Goal: Communication & Community: Answer question/provide support

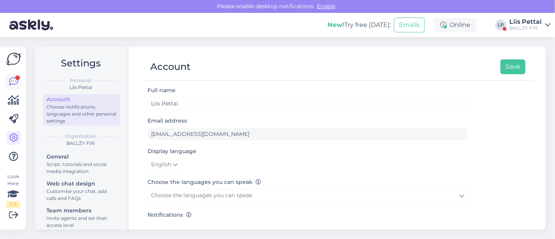
click at [15, 83] on icon at bounding box center [13, 81] width 9 height 9
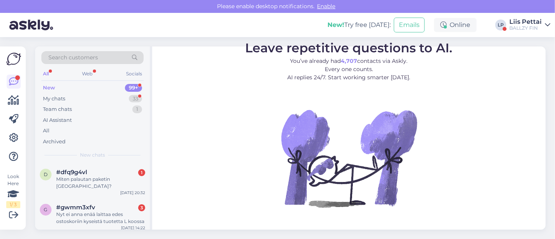
click at [530, 25] on div "BALLZY FIN" at bounding box center [525, 28] width 32 height 6
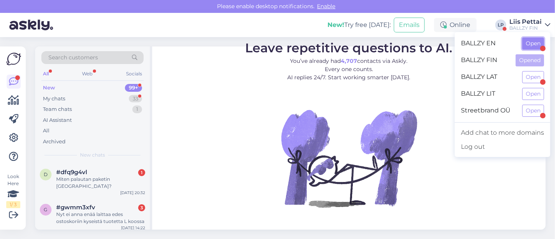
click at [530, 42] on button "Open" at bounding box center [533, 43] width 22 height 12
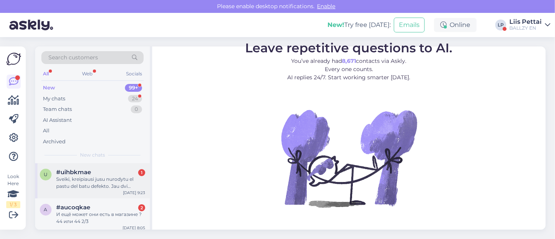
click at [71, 189] on div "Sveiki, kreipiausi jusu nurodytu el pastu del batu defekto. Jau dvi savaites ne…" at bounding box center [100, 183] width 89 height 14
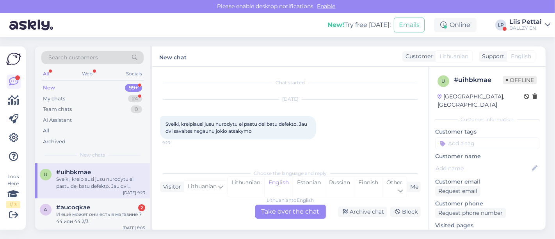
click at [290, 209] on div "Lithuanian to English Take over the chat" at bounding box center [290, 212] width 71 height 14
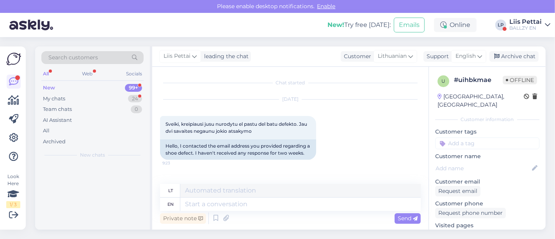
click at [278, 212] on div "Private note Send" at bounding box center [290, 218] width 261 height 15
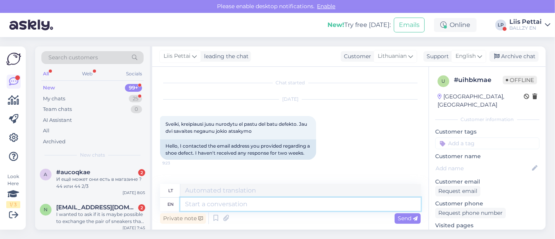
click at [278, 203] on textarea at bounding box center [300, 204] width 240 height 13
type textarea "your em"
type textarea "tavo"
type textarea "your email is"
type textarea "jūsų el. pašto adresas"
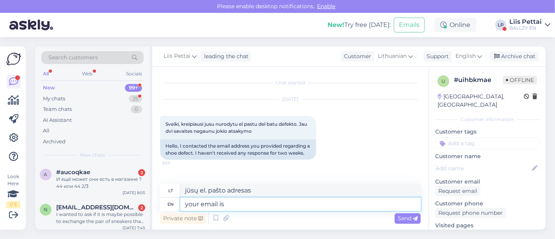
type textarea "your email is?"
type textarea "tavo el. paštas yra?"
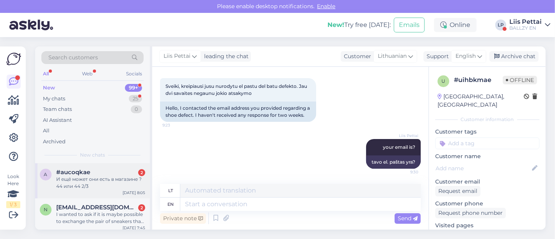
click at [102, 165] on div "a #aucoqkae 2 И ещё может они есть в магазине ? 44 или 44 2/3 [DATE] 8:05" at bounding box center [92, 180] width 115 height 35
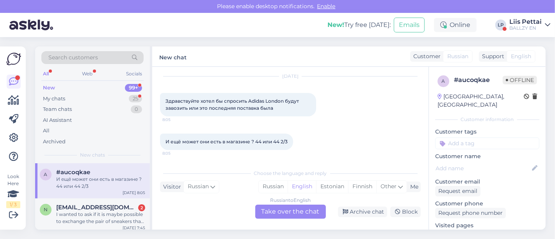
click at [297, 214] on div "Russian to English Take over the chat" at bounding box center [290, 212] width 71 height 14
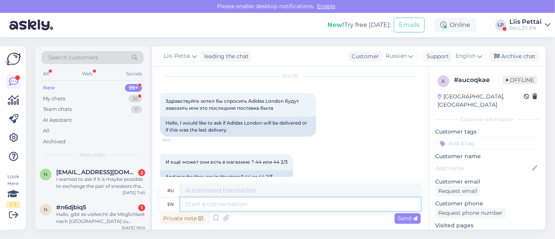
click at [312, 199] on textarea at bounding box center [300, 204] width 240 height 13
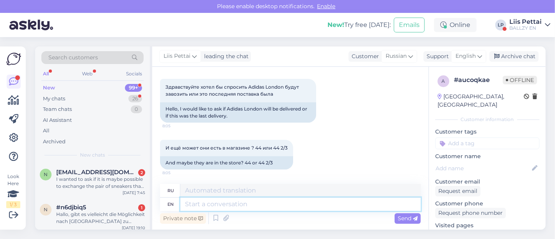
scroll to position [38, 0]
click at [465, 230] on link "[URL][DOMAIN_NAME]" at bounding box center [465, 233] width 61 height 7
click at [272, 208] on textarea at bounding box center [300, 204] width 240 height 13
click at [270, 205] on textarea "t" at bounding box center [300, 204] width 240 height 13
type textarea "thes"
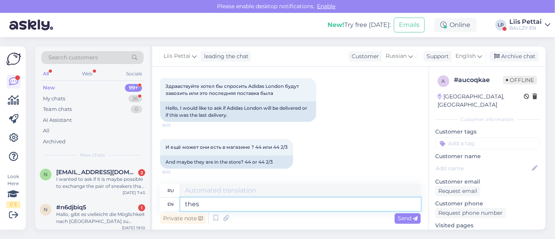
type textarea "эти"
type textarea "these shoes wi"
type textarea "эти туфли"
type textarea "these shoes will n"
type textarea "эти туфли будут"
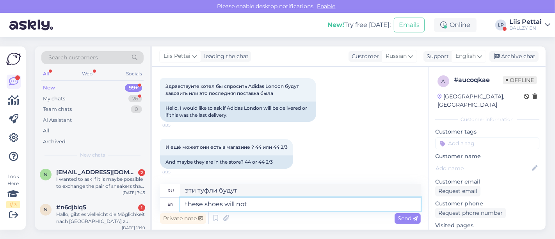
type textarea "these shoes will not"
type textarea "эти туфли не будут"
type textarea "these shoes will not restock un"
type textarea "эти туфли больше не будут продаваться"
type textarea "these shoes will not restock unfortunately"
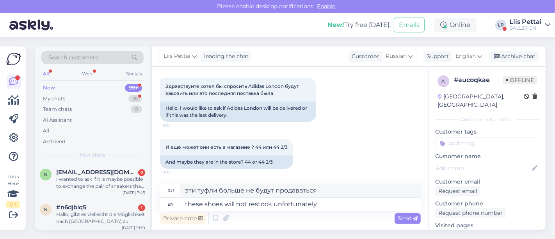
type textarea "К сожалению, эти туфли больше не поступят в продажу."
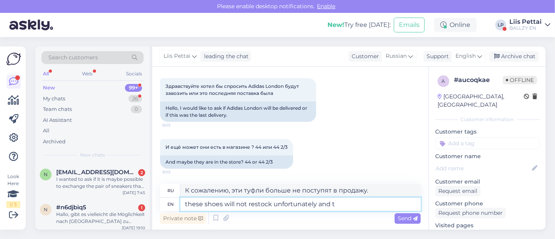
type textarea "these shoes will not restock unfortunately and th"
type textarea "К сожалению, эти туфли больше не будут поставляться."
type textarea "these shoes will not restock unfortunately and the la"
type textarea "К сожалению, эти туфли больше не будут поставляться, и"
type textarea "these shoes will not restock unfortunately and the last"
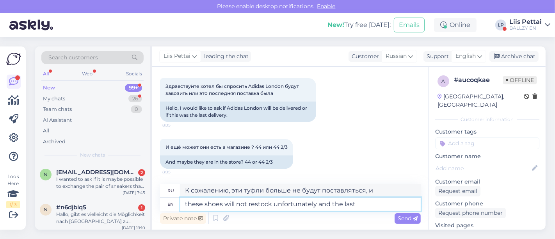
type textarea "К сожалению, эти туфли больше не будут пополняться, и последний"
type textarea "these shoes will not restock unfortunately and the last size is on"
type textarea "К сожалению, эти туфли больше не будут поставляться, и последний размер"
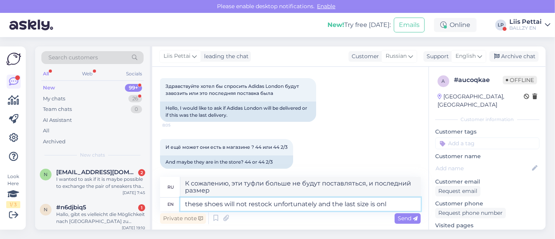
type textarea "these shoes will not restock unfortunately and the last size is only"
type textarea "К сожалению, эти туфли не будут пополнены, и последний размер"
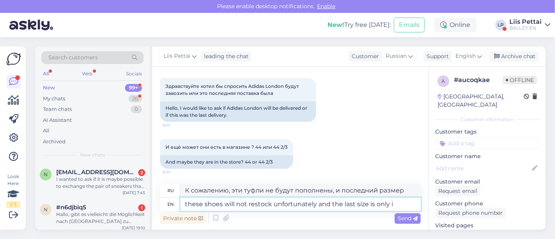
type textarea "these shoes will not restock unfortunately and the last size is only in"
type textarea "К сожалению, эти туфли не будут пополнены, и последний размер есть только"
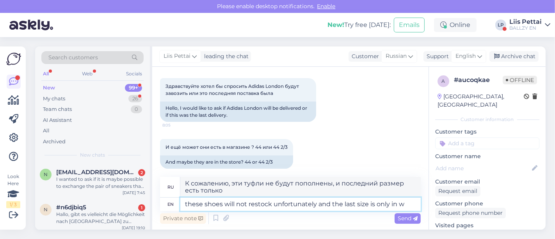
type textarea "these shoes will not restock unfortunately and the last size is only in we"
type textarea "К сожалению, эти туфли не будут пополнены, и последний размер есть только в"
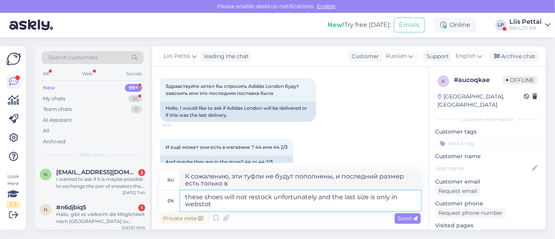
type textarea "these shoes will not restock unfortunately and the last size is only in websto"
type textarea "К сожалению, эти туфли не будут пополнены, а последний размер есть только на са…"
type textarea "these shoes will not restock unfortunately and the last size is only in webstore"
type textarea "К сожалению, эти туфли не будут пополнены, а последний размер доступен только в…"
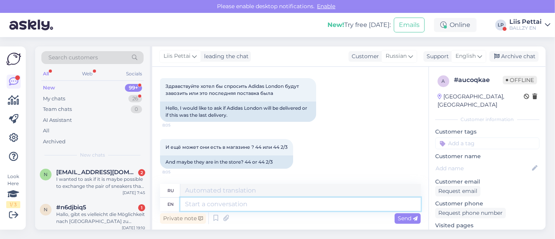
scroll to position [98, 0]
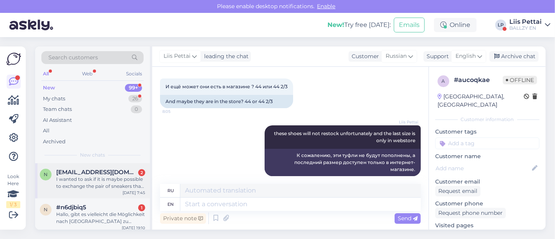
click at [79, 185] on div "I wanted to ask if it is maybe possible to exchange the pair of sneakers that I…" at bounding box center [100, 183] width 89 height 14
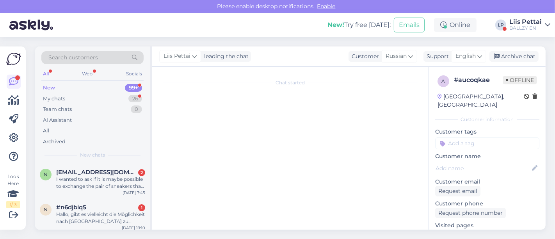
scroll to position [30, 0]
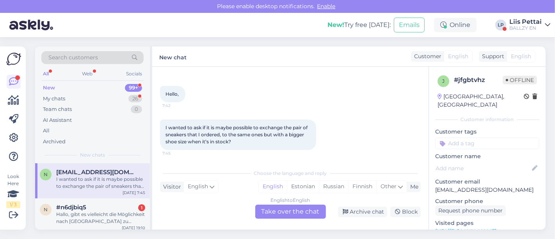
click at [288, 211] on div "English to English Take over the chat" at bounding box center [290, 212] width 71 height 14
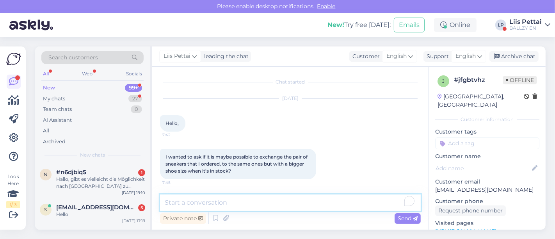
click at [275, 204] on textarea "To enrich screen reader interactions, please activate Accessibility in Grammarl…" at bounding box center [290, 202] width 261 height 16
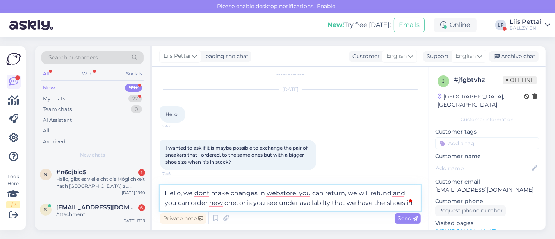
scroll to position [20, 0]
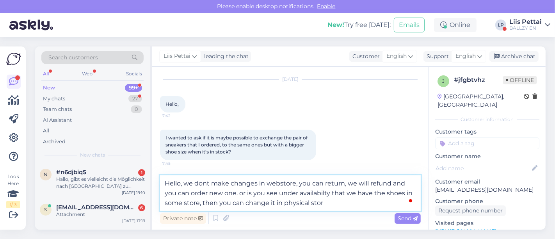
type textarea "Hello, we dont make changes in webstore, you can return, we will refund and you…"
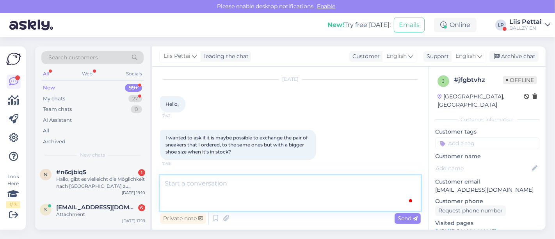
scroll to position [55, 0]
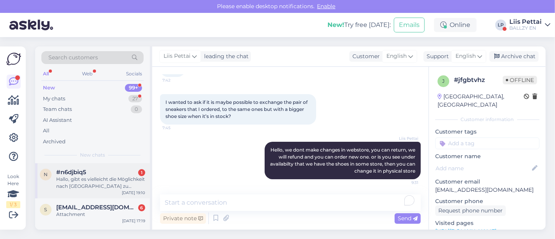
click at [86, 184] on div "Hallo, gibt es vielleicht die Möglichkeit nach [GEOGRAPHIC_DATA] zu versenden? …" at bounding box center [100, 183] width 89 height 14
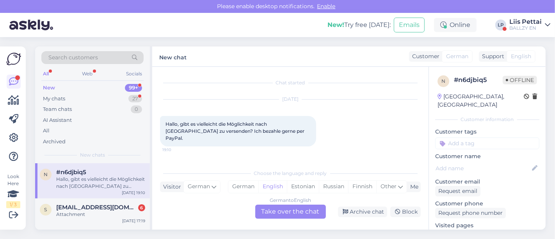
click at [280, 213] on div "German to English Take over the chat" at bounding box center [290, 212] width 71 height 14
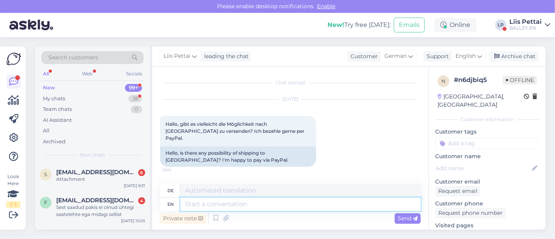
click at [260, 203] on textarea at bounding box center [300, 204] width 240 height 13
type textarea "Hello,"
type textarea "Hallo,"
type textarea "Hello, u"
type textarea "Hallo, du"
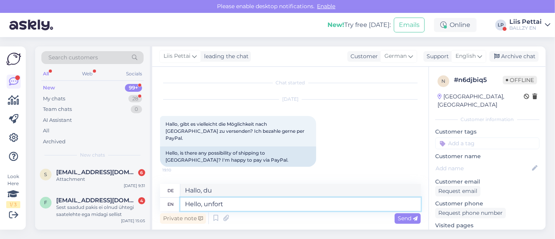
type textarea "Hello, unfortu"
type textarea "Hallo, unfor"
type textarea "Hello, unfortunately n"
type textarea "[PERSON_NAME], leider"
type textarea "Hello, unfortunately no"
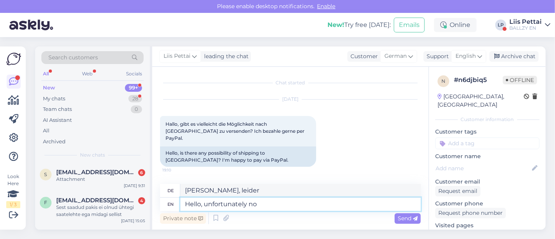
type textarea "[PERSON_NAME], leider nein"
type textarea "Hello, unfortunately no :("
type textarea "[PERSON_NAME], leider nein :("
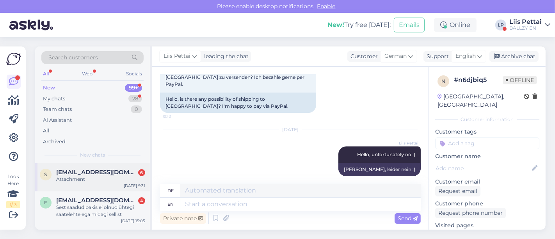
click at [61, 188] on div "s [EMAIL_ADDRESS][DOMAIN_NAME] 6 Attachment [DATE] 9:31" at bounding box center [92, 177] width 115 height 28
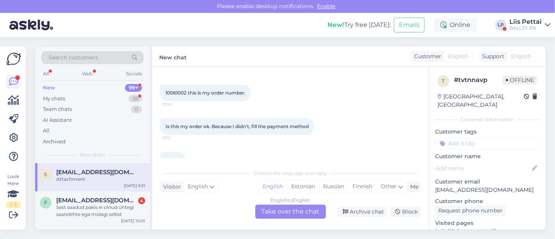
scroll to position [61, 0]
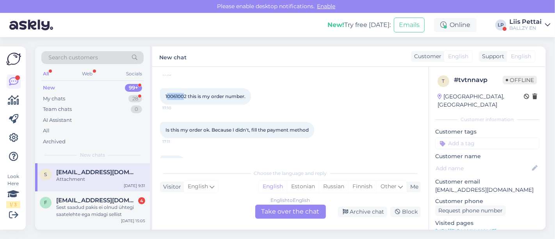
drag, startPoint x: 185, startPoint y: 95, endPoint x: 167, endPoint y: 94, distance: 18.0
click at [167, 94] on span "10061002 this is my order number." at bounding box center [206, 96] width 80 height 6
drag, startPoint x: 164, startPoint y: 94, endPoint x: 186, endPoint y: 96, distance: 22.7
click at [186, 96] on div "10061002 this is my order number. 17:10" at bounding box center [205, 96] width 91 height 16
copy span "10061002"
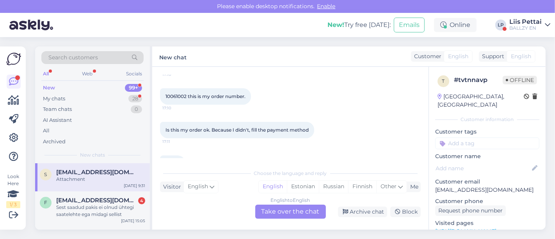
click at [301, 209] on div "English to English Take over the chat" at bounding box center [290, 212] width 71 height 14
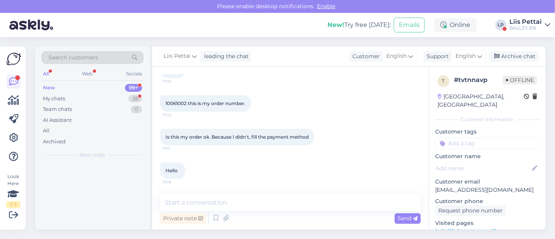
scroll to position [54, 0]
click at [286, 208] on textarea at bounding box center [290, 202] width 261 height 16
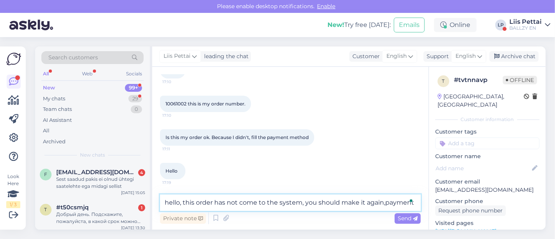
scroll to position [61, 0]
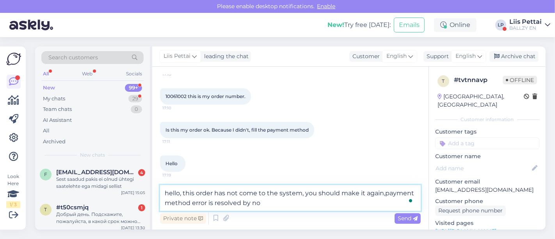
type textarea "hello, this order has not come to the system, you should make it again,payment …"
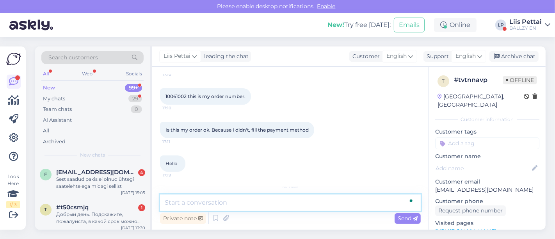
scroll to position [111, 0]
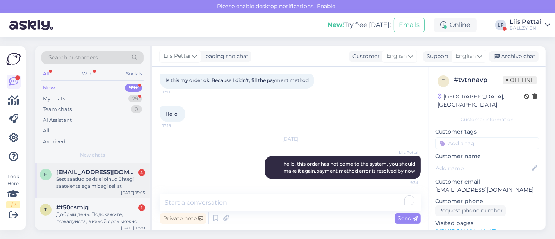
click at [80, 166] on div "f [EMAIL_ADDRESS][DOMAIN_NAME] 4 Sest saadud pakis ei olnud ühtegi saatelehte e…" at bounding box center [92, 180] width 115 height 35
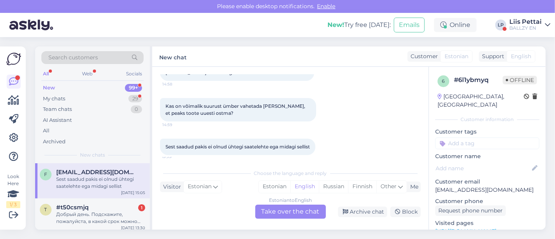
scroll to position [97, 0]
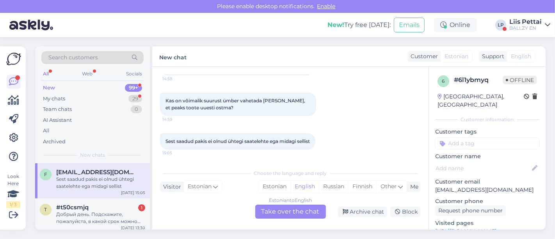
click at [300, 208] on div "Estonian to English Take over the chat" at bounding box center [290, 212] width 71 height 14
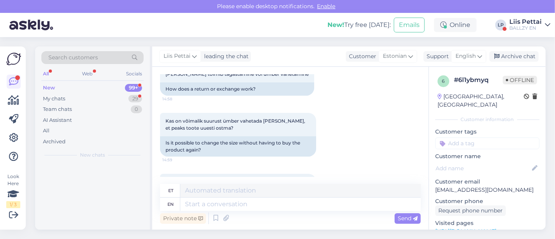
scroll to position [124, 0]
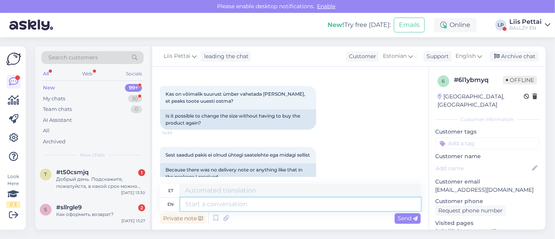
click at [282, 205] on textarea at bounding box center [300, 204] width 240 height 13
type textarea "Tere, veeb"
type textarea "Tere,"
type textarea "Tere, veebipoes kah"
type textarea "Tere, veebipoed"
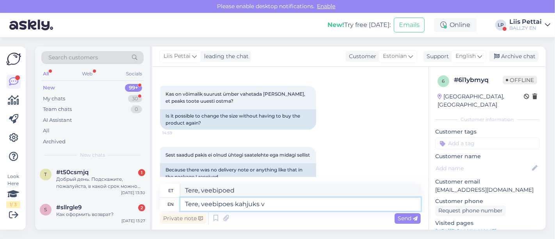
type textarea "Tere, veebipoes kahjuks va"
type textarea "Tere, veebipoes kahjuks"
type textarea "Tere, veebipoes kahjuks vahetusi ei"
type textarea "Tere, veebipoes kahjuks vahetusi"
type textarea "Tere, veebipoes kahjuks vahetusi ei teh"
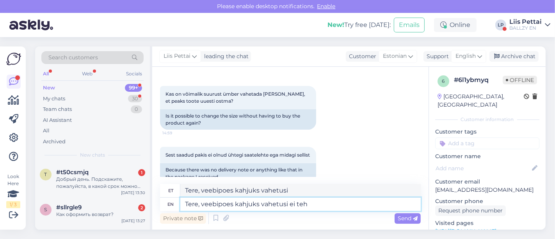
type textarea "Tere, veebipoes kahjuks vahetusi ei"
type textarea "Tere, veebipoes kahjuks vahetusi ei tehta, sa"
type textarea "Tere, veebipoes kahjuks vahetusi ei tehta,"
type textarea "Tere, veebipoes kahjuks vahetusi ei tehta, saate ta"
type textarea "Tere, veebipoes kahjuks vahetusi ei tehta, saate"
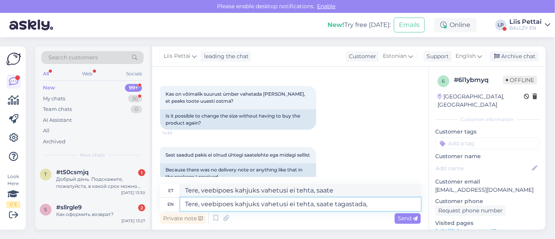
type textarea "Tere, veebipoes kahjuks vahetusi ei tehta, saate tagastada,"
type textarea "Tere, veebipoes kahjuks vahetusi ei tehta, saate tagastada, teeme tag"
type textarea "Tere, veebipoes kahjuks vahetusi ei tehta, saate tagastada, teeme"
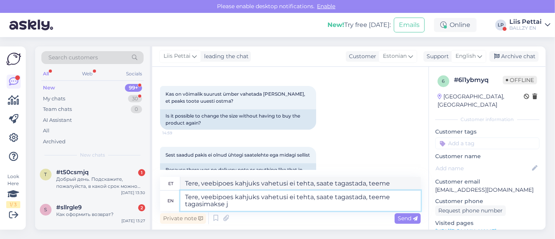
type textarea "Tere, veebipoes kahjuks vahetusi ei tehta, saate tagastada, teeme tagasimakse ja"
type textarea "Tere, veebipoes kahjuks vahetusi ei tehta, saate tagastada, teeme tagasimakse"
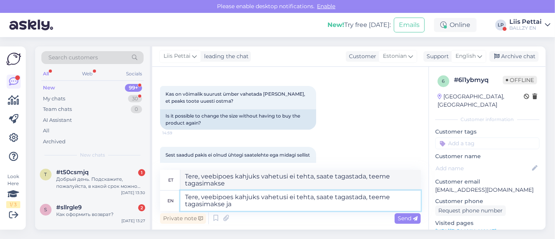
type textarea "Tere, veebipoes kahjuks vahetusi ei tehta, saate tagastada, teeme tagasimakse j…"
type textarea "Tere, veebipoes kahjuks vahetusi ei tehta, saate tagastada, teeme tagasimakse ja"
type textarea "Tere, veebipoes kahjuks vahetusi ei tehta, saate tagastada, teeme tagasimakse j…"
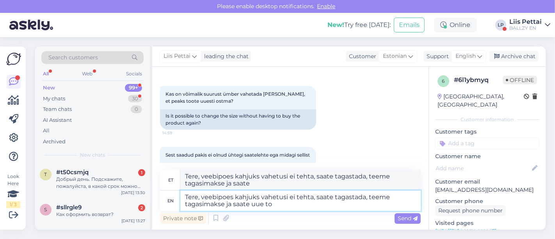
type textarea "Tere, veebipoes kahjuks vahetusi ei tehta, saate tagastada, teeme tagasimakse j…"
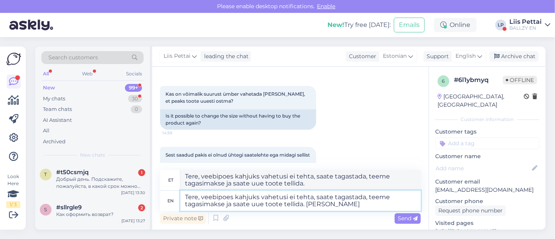
type textarea "Tere, veebipoes kahjuks vahetusi ei tehta, saate tagastada, teeme tagasimakse j…"
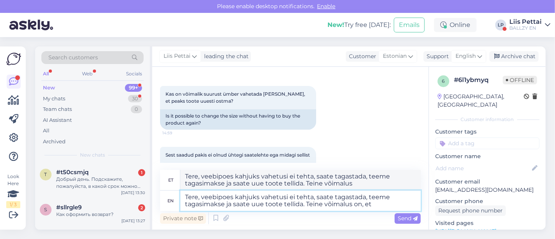
type textarea "Tere, veebipoes kahjuks vahetusi ei tehta, saate tagastada, teeme tagasimakse j…"
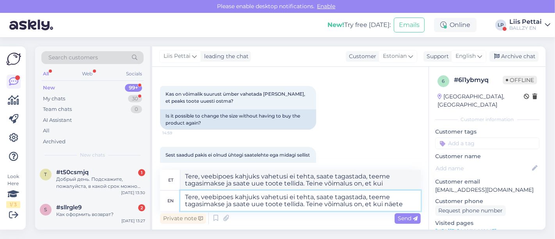
type textarea "Tere, veebipoes kahjuks vahetusi ei tehta, saate tagastada, teeme tagasimakse j…"
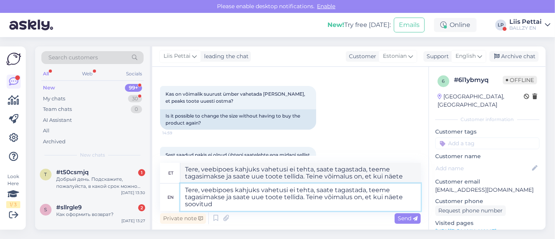
type textarea "Tere, veebipoes kahjuks vahetusi ei tehta, saate tagastada, teeme tagasimakse j…"
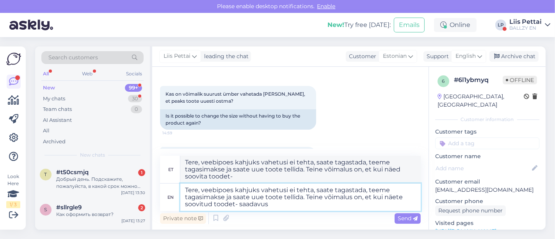
type textarea "Tere, veebipoes kahjuks vahetusi ei tehta, saate tagastada, teeme tagasimakse j…"
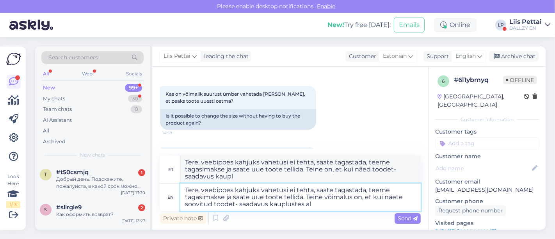
type textarea "Tere, veebipoes kahjuks vahetusi ei tehta, saate tagastada, teeme tagasimakse j…"
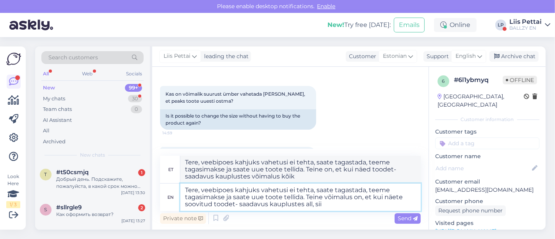
type textarea "Tere, veebipoes kahjuks vahetusi ei tehta, saate tagastada, teeme tagasimakse j…"
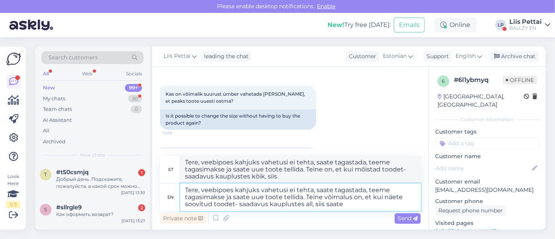
type textarea "Tere, veebipoes kahjuks vahetusi ei tehta, saate tagastada, teeme tagasimakse j…"
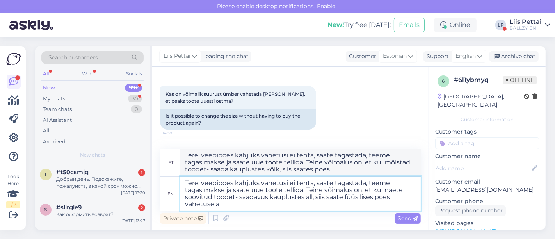
type textarea "Tere, veebipoes kahjuks vahetusi ei tehta, saate tagastada, teeme tagasimakse j…"
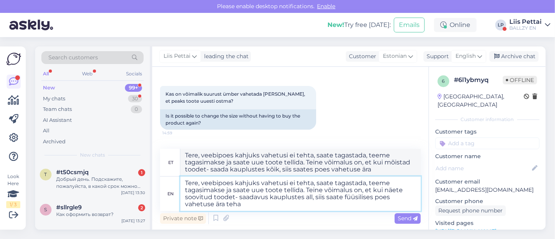
type textarea "Tere, veebipoes kahjuks vahetusi ei tehta, saate tagastada, teeme tagasimakse j…"
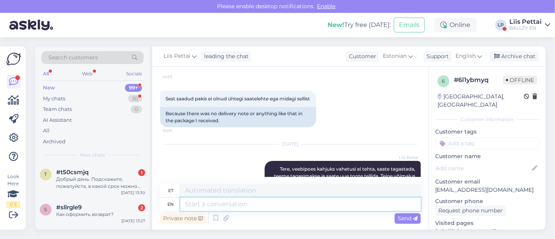
scroll to position [251, 0]
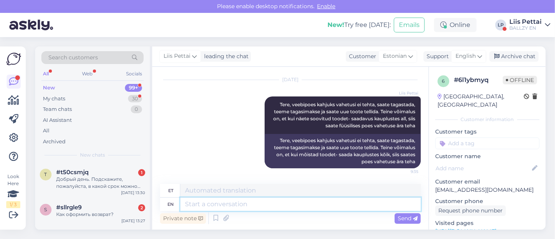
click at [373, 205] on textarea at bounding box center [300, 204] width 240 height 13
type textarea "[PERSON_NAME]"
type textarea "Meil"
type textarea "[PERSON_NAME] o"
type textarea "[PERSON_NAME]"
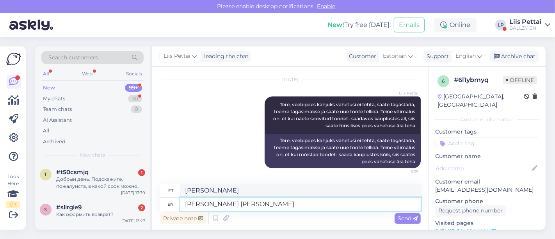
type textarea "[PERSON_NAME] [PERSON_NAME]"
type textarea "[PERSON_NAME] olegi"
type textarea "[PERSON_NAME] olegi pakkides ü"
type textarea "[PERSON_NAME] [PERSON_NAME]"
type textarea "[PERSON_NAME] olegi pakkides ühtki l"
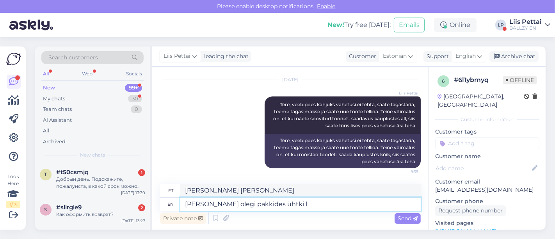
type textarea "[PERSON_NAME] ole ühtegi pakkidest"
type textarea "[PERSON_NAME] olegi pakkides ühtki [PERSON_NAME]"
type textarea "[PERSON_NAME] olegi pakkides ühtki lehte"
type textarea "[PERSON_NAME] olegi pakkides ühtki lehte kaasas,"
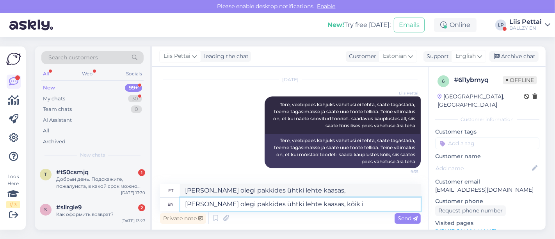
type textarea "[PERSON_NAME] olegi pakkides ühtki lehte kaasas, kõik in"
type textarea "[PERSON_NAME] olegi pakkides ühtki lehte kaasas, kõik"
type textarea "[PERSON_NAME] olegi pakkides ühtki lehte kaasas, kõik informatsioon o"
type textarea "[PERSON_NAME] olegi pakkides ühtki lehte kaasas, kõik informatsioon"
type textarea "[PERSON_NAME] olegi pakkides ühtki lehte kaasas, kõik informatsioon on v"
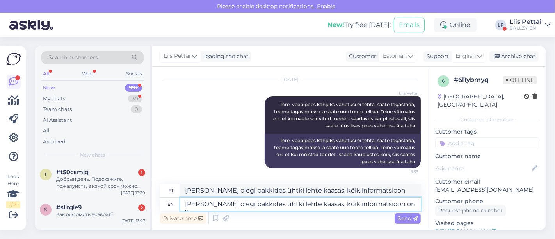
type textarea "[PERSON_NAME] olegi pakkides ühtki lehte kaasas, kõik informatsioon on"
type textarea "[PERSON_NAME] olegi pakkides ühtki lehte kaasas, kõik informatsioon on veebile"
type textarea "[PERSON_NAME] olegi pakkides ühtki lehte kaasas, kõik informatsioon on veebis"
type textarea "[PERSON_NAME] olegi pakkides ühtki lehte kaasas, kõik informatsioon on veebileh…"
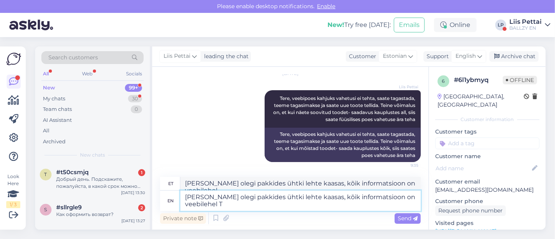
type textarea "[PERSON_NAME] olegi pakkides ühtki lehte kaasas, kõik informatsioon on veebileh…"
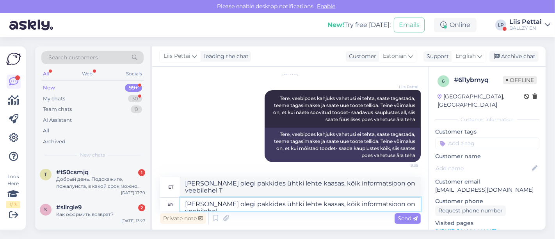
type textarea "[PERSON_NAME] olegi pakkides ühtki lehte kaasas, kõik informatsioon on veebileh…"
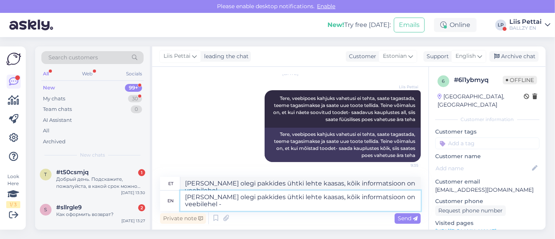
type textarea "[PERSON_NAME] olegi pakkides ühtki lehte kaasas, kõik informatsioon on veebileh…"
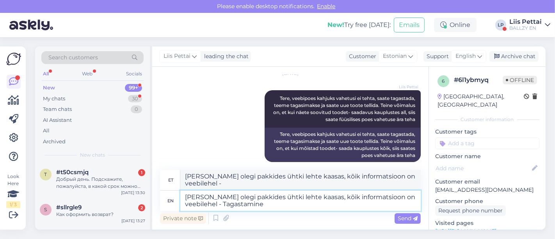
type textarea "[PERSON_NAME] olegi pakkides ühtki lehte kaasas, kõik informatsioon on veebileh…"
type textarea "[PERSON_NAME] olegi pakkide ühtki lehte kaasas, kõik informatsioon on veebilehe…"
type textarea "meil ei olegi pakkides ühtki lehte kaasas, kõik informatsioon on veebilehel - T…"
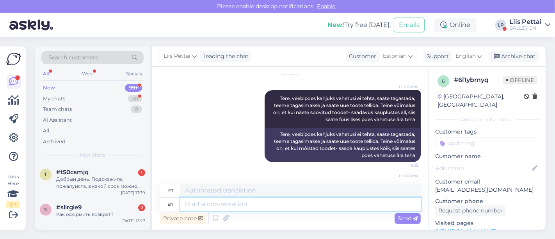
scroll to position [312, 0]
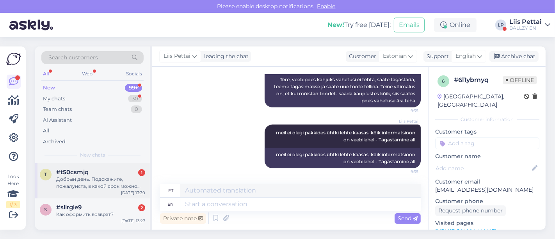
click at [101, 189] on div "Добрый день. Подскажите, пожалуйста, в какой срок можно вернуть не ношеную брак…" at bounding box center [100, 183] width 89 height 14
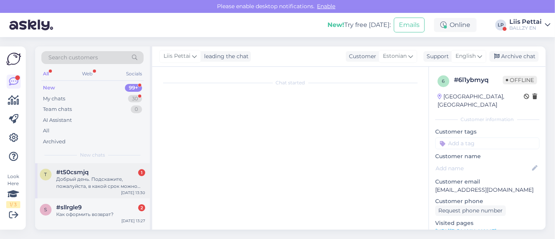
scroll to position [3, 0]
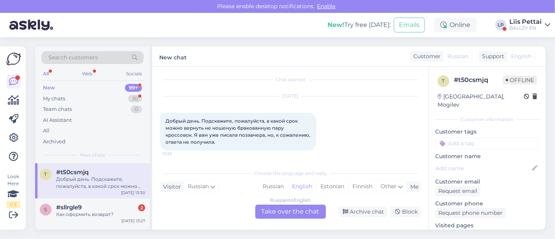
click at [267, 212] on div "Russian to English Take over the chat" at bounding box center [290, 212] width 71 height 14
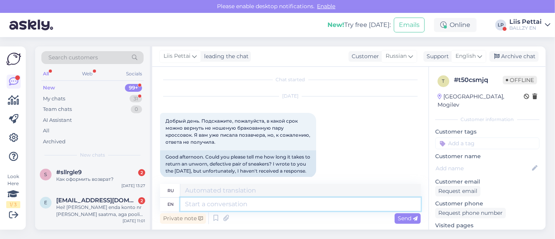
click at [251, 203] on textarea at bounding box center [300, 204] width 240 height 13
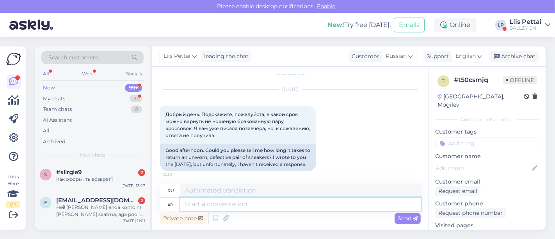
scroll to position [19, 0]
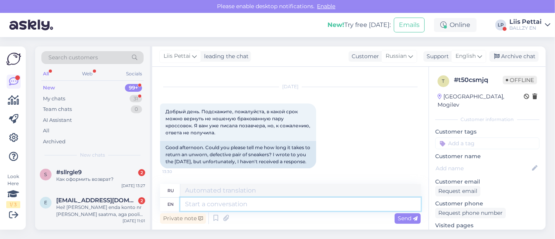
click at [351, 202] on textarea at bounding box center [300, 204] width 240 height 13
type textarea "you w"
type textarea "ты"
type textarea "you wrote on"
type textarea "ты написал"
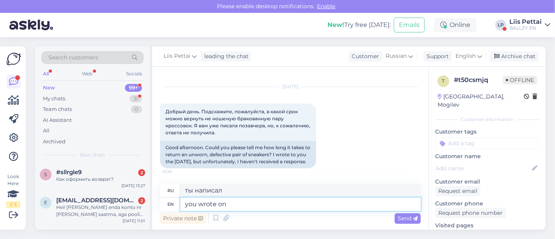
type textarea "you wrote on"
type textarea "ты написал на"
type textarea "you w"
type textarea "ты написал"
type textarea "y"
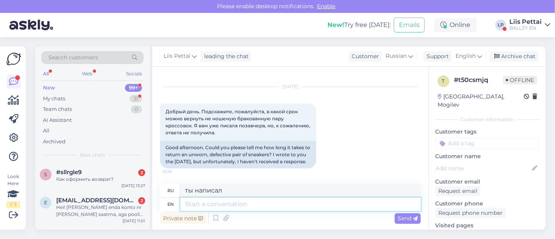
type textarea "ты"
type textarea "h"
type textarea "час"
type textarea "Hello, you"
type textarea "Привет,"
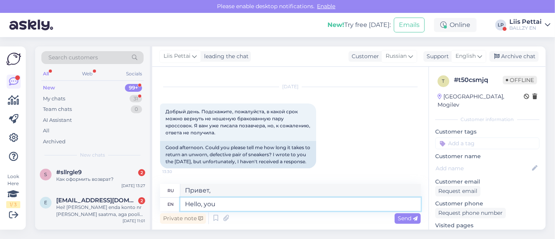
type textarea "Hello, you w"
type textarea "Привет, ты"
type textarea "Hello, you wrote ud"
type textarea "Привет, ты написал"
type textarea "Hello, you wrote ud o"
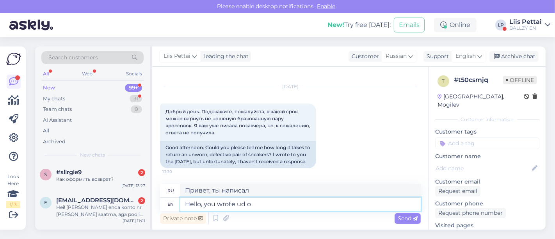
type textarea "Привет, ты написал ud"
type textarea "Hello, you wrote us o"
type textarea "Здравствуйте, вы нам написали."
type textarea "Hello, you wrote us on ema"
type textarea "Здравствуйте, вы написали нам"
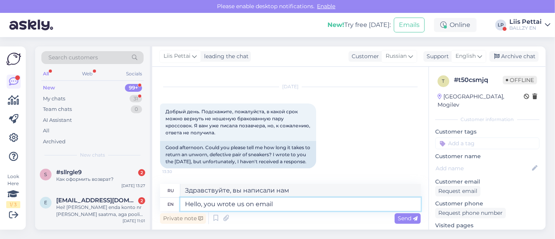
type textarea "Hello, you wrote us on email?"
type textarea "Здравствуйте, вы написали нам по электронной почте?"
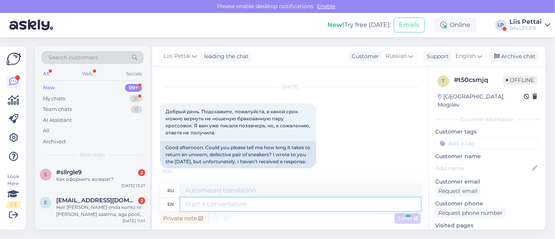
scroll to position [82, 0]
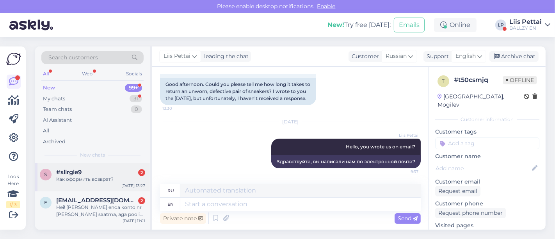
click at [119, 170] on div "#sllrgle9 2" at bounding box center [100, 172] width 89 height 7
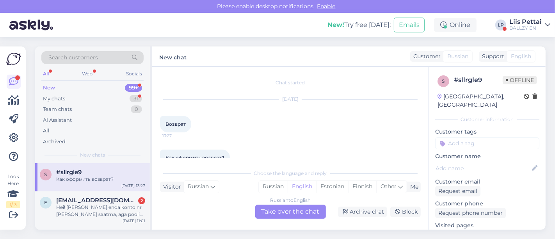
scroll to position [16, 0]
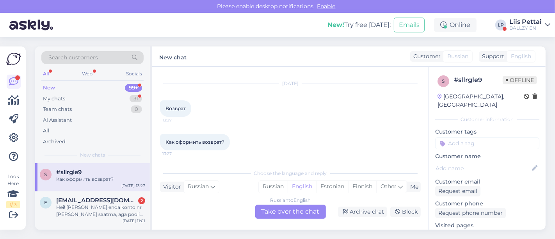
click at [293, 208] on div "Russian to English Take over the chat" at bounding box center [290, 212] width 71 height 14
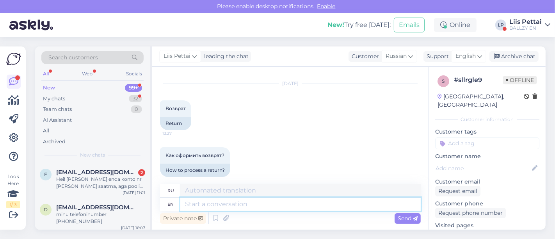
click at [272, 207] on textarea at bounding box center [300, 204] width 240 height 13
paste textarea "[URL][DOMAIN_NAME]"
type textarea "[URL][DOMAIN_NAME]"
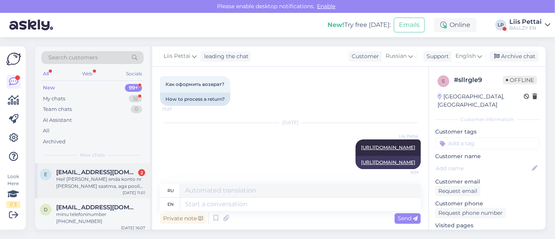
click at [81, 183] on div "Hei! [PERSON_NAME] enda konto nr [PERSON_NAME] saatma, aga poolik vestlus kadus…" at bounding box center [100, 183] width 89 height 14
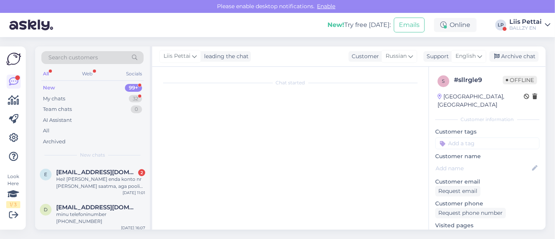
scroll to position [30, 0]
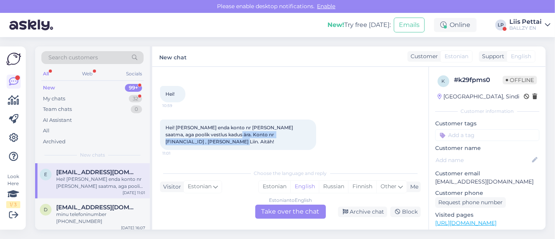
drag, startPoint x: 211, startPoint y: 135, endPoint x: 295, endPoint y: 144, distance: 84.8
click at [295, 144] on div "Hei! [PERSON_NAME] enda konto nr [PERSON_NAME] saatma, aga poolik vestlus kadus…" at bounding box center [238, 134] width 156 height 30
copy span "[FINANCIAL_ID] , [PERSON_NAME] Liin. Aitäh!"
click at [305, 214] on div "Estonian to English Take over the chat" at bounding box center [290, 212] width 71 height 14
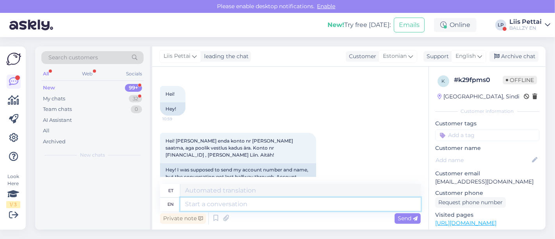
click at [296, 207] on textarea at bounding box center [300, 204] width 240 height 13
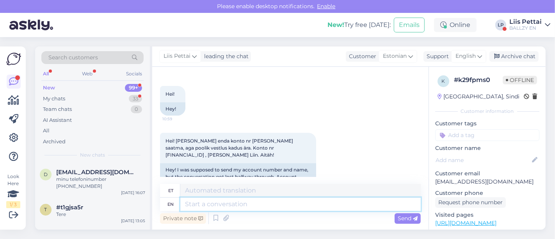
scroll to position [115, 0]
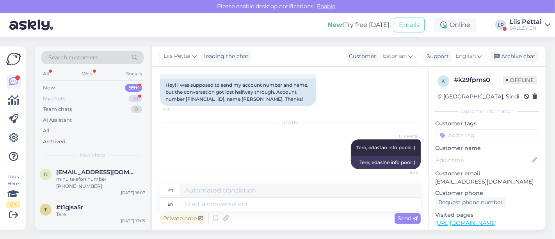
click at [115, 97] on div "My chats 33" at bounding box center [92, 98] width 102 height 11
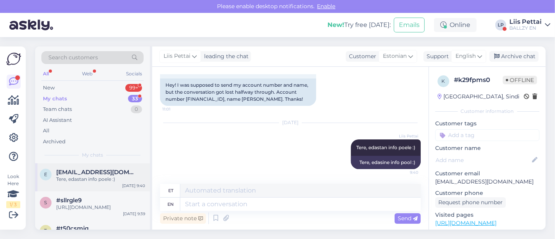
click at [96, 176] on div "Tere, edastan info poele :)" at bounding box center [100, 179] width 89 height 7
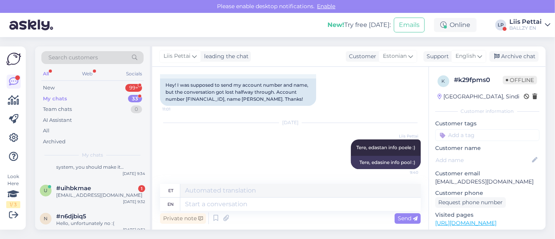
scroll to position [156, 0]
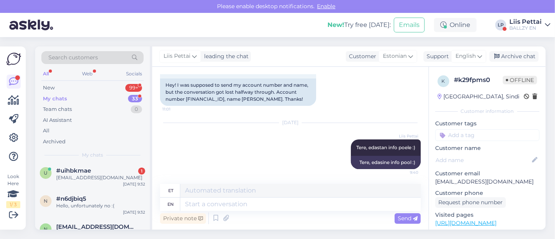
click at [96, 174] on div "#uihbkmae 1" at bounding box center [100, 170] width 89 height 7
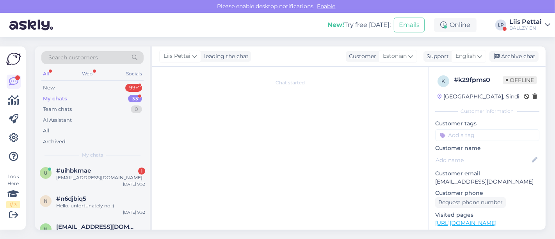
scroll to position [85, 0]
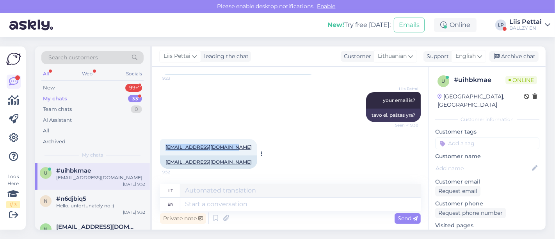
drag, startPoint x: 233, startPoint y: 150, endPoint x: 164, endPoint y: 153, distance: 68.8
click at [164, 153] on div "[EMAIL_ADDRESS][DOMAIN_NAME] 9:32" at bounding box center [208, 147] width 97 height 16
copy link "[EMAIL_ADDRESS][DOMAIN_NAME]"
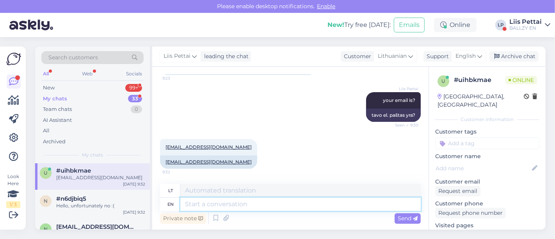
click at [305, 206] on textarea at bounding box center [300, 204] width 240 height 13
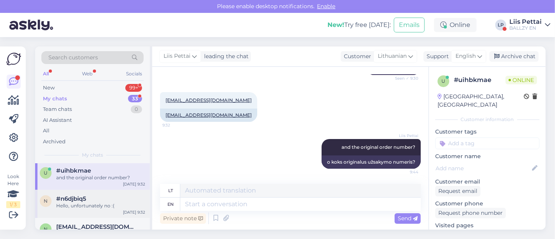
click at [100, 209] on div "Hello, unfortunately no :(" at bounding box center [100, 205] width 89 height 7
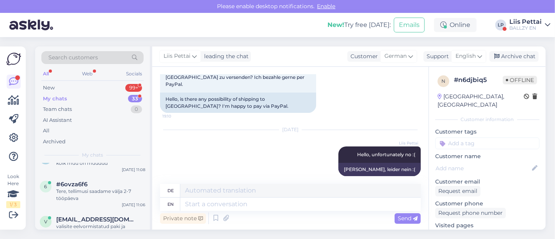
scroll to position [590, 0]
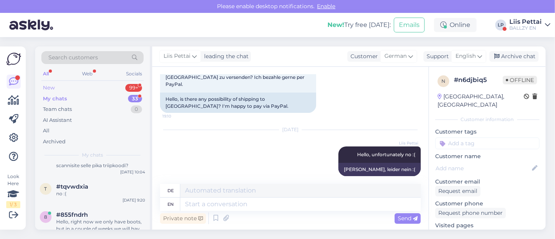
click at [94, 83] on div "New 99+" at bounding box center [92, 87] width 102 height 11
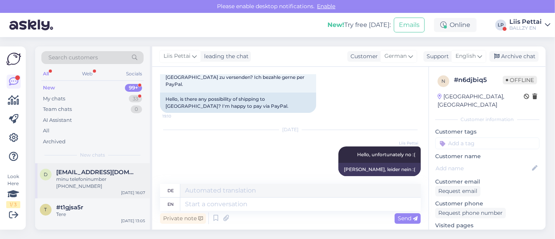
click at [67, 183] on div "d [EMAIL_ADDRESS][DOMAIN_NAME] minu telefoninumber +37067023739 [DATE] 16:07" at bounding box center [92, 180] width 115 height 35
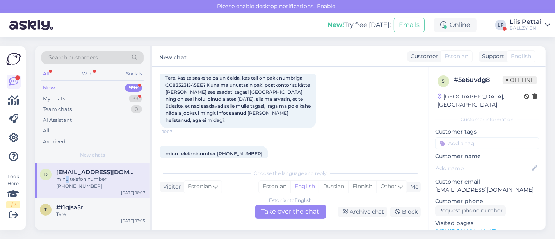
scroll to position [51, 0]
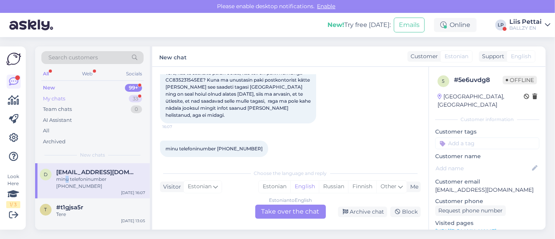
click at [87, 98] on div "My chats 33" at bounding box center [92, 98] width 102 height 11
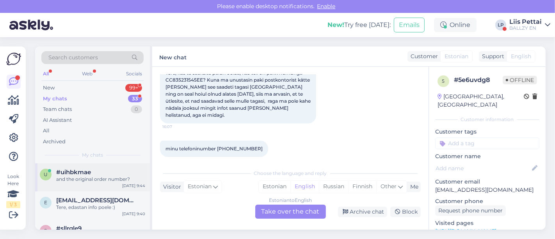
click at [76, 183] on div "u #uihbkmae and the original order number? [DATE] 9:44" at bounding box center [92, 177] width 115 height 28
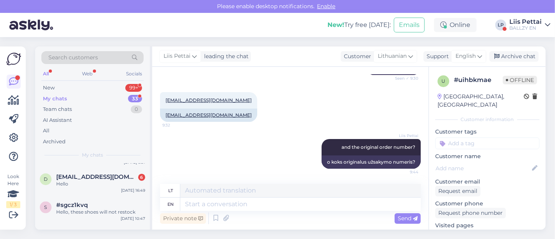
scroll to position [278, 0]
click at [76, 179] on span "[EMAIL_ADDRESS][DOMAIN_NAME]" at bounding box center [96, 175] width 81 height 7
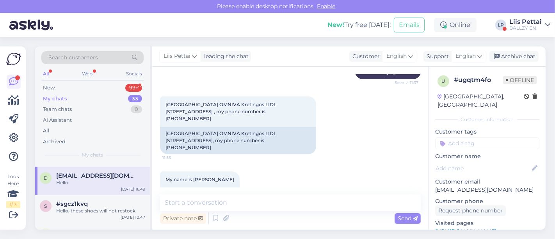
scroll to position [511, 0]
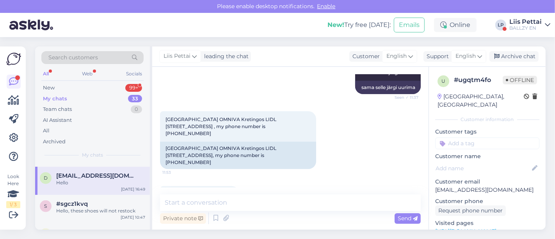
drag, startPoint x: 195, startPoint y: 169, endPoint x: 233, endPoint y: 171, distance: 38.3
click at [233, 186] on div "My name is [PERSON_NAME] 11:55" at bounding box center [200, 194] width 80 height 16
copy span "[PERSON_NAME]"
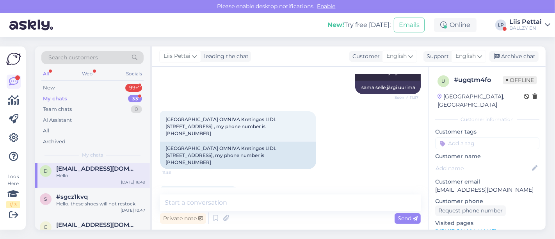
scroll to position [270, 0]
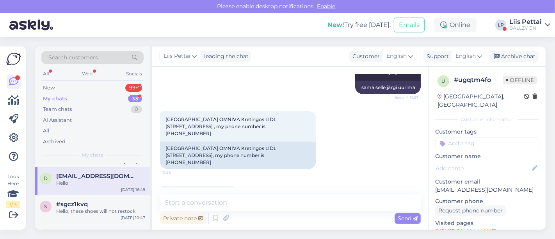
copy span "[PERSON_NAME]"
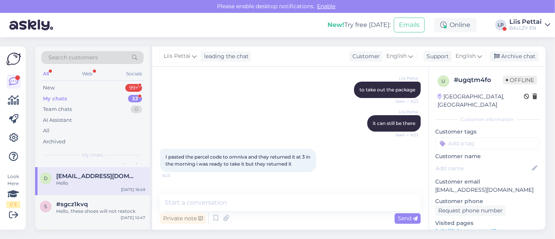
scroll to position [2553, 0]
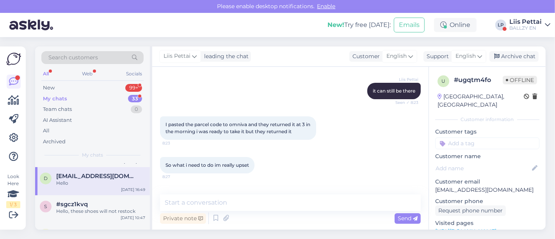
click at [420, 77] on div "Chat started [DATE] Tere, ma võitsin Eesti Ballzy võistlusel kingad [PERSON_NAM…" at bounding box center [294, 131] width 268 height 113
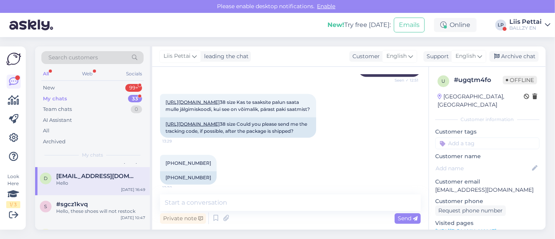
scroll to position [1144, 0]
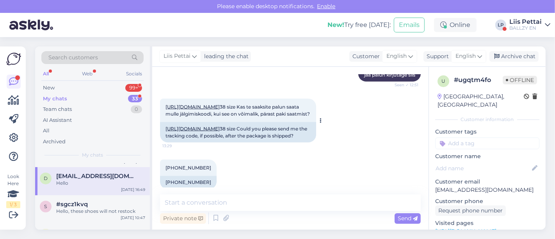
click at [220, 126] on link "[URL][DOMAIN_NAME]" at bounding box center [193, 129] width 54 height 6
click at [369, 134] on div "[URL][DOMAIN_NAME] 38 size Kas te saaksite palun saata mulle jälgimiskoodi, kui…" at bounding box center [290, 120] width 261 height 61
drag, startPoint x: 176, startPoint y: 160, endPoint x: 198, endPoint y: 159, distance: 22.3
click at [198, 165] on span "[PHONE_NUMBER]" at bounding box center [189, 168] width 46 height 6
copy span "67023739"
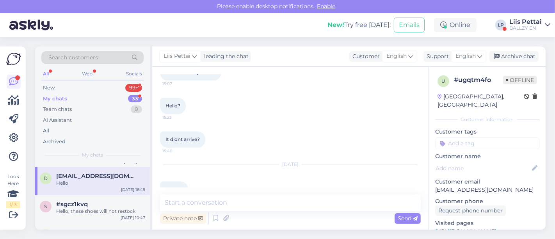
scroll to position [3956, 0]
